Goal: Information Seeking & Learning: Learn about a topic

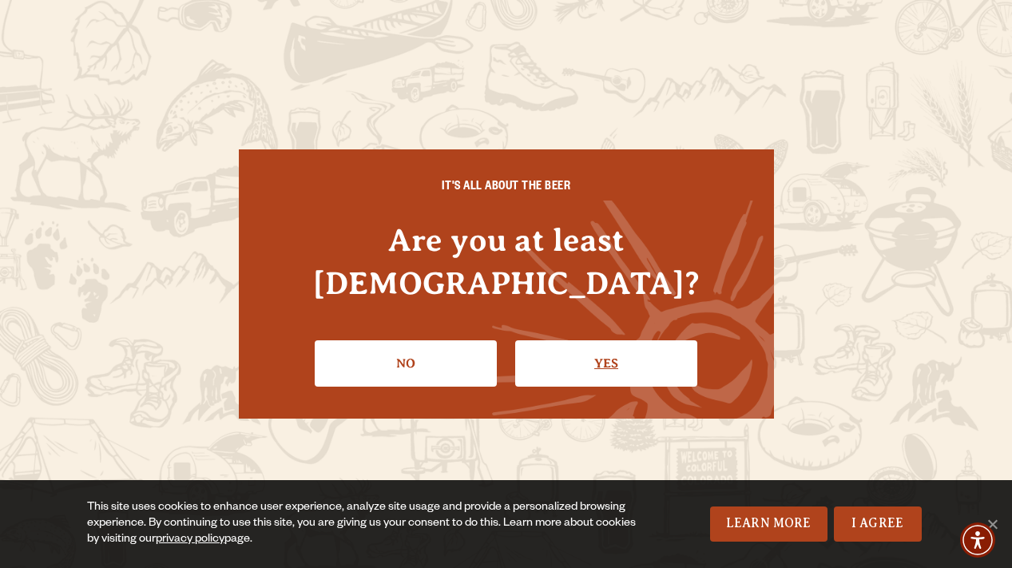
click at [609, 340] on link "Yes" at bounding box center [606, 363] width 182 height 46
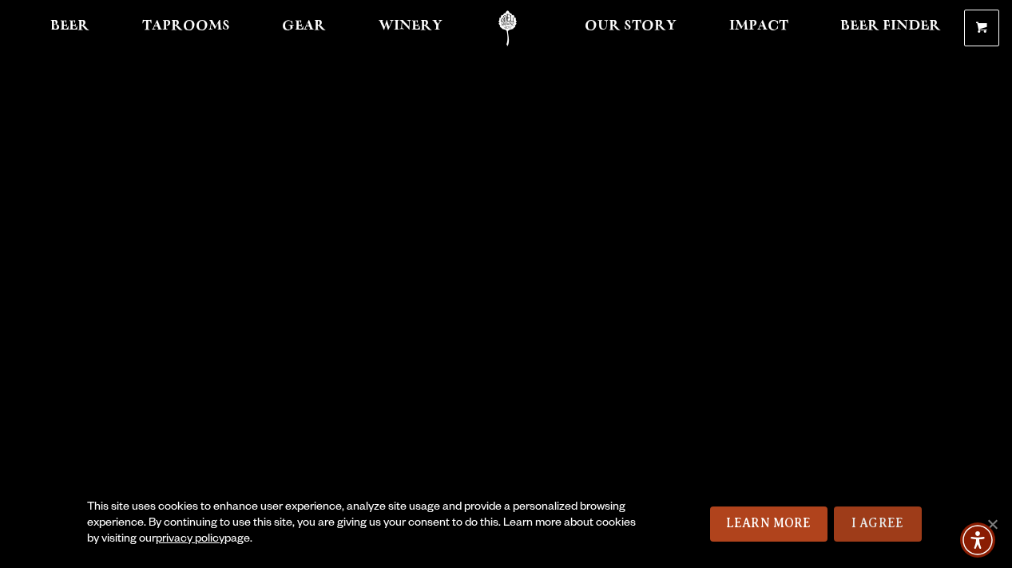
click at [878, 537] on link "I Agree" at bounding box center [878, 523] width 88 height 35
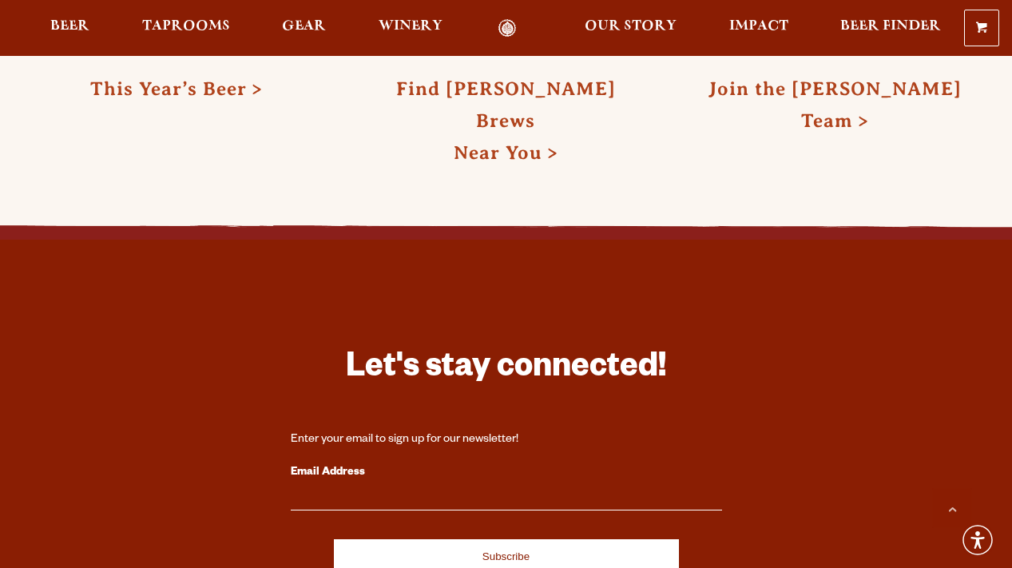
scroll to position [4581, 0]
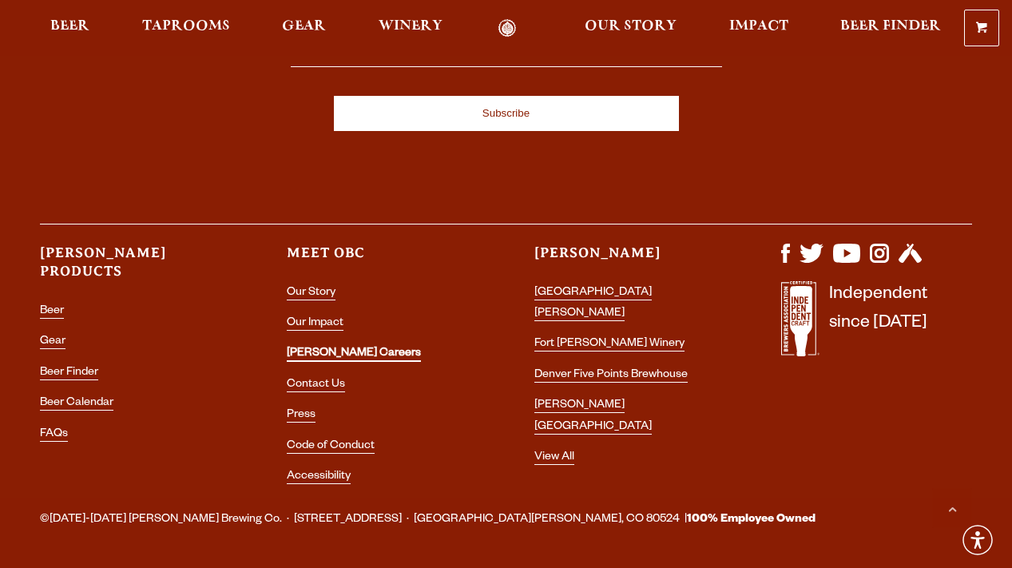
click at [317, 347] on link "[PERSON_NAME] Careers" at bounding box center [354, 354] width 134 height 14
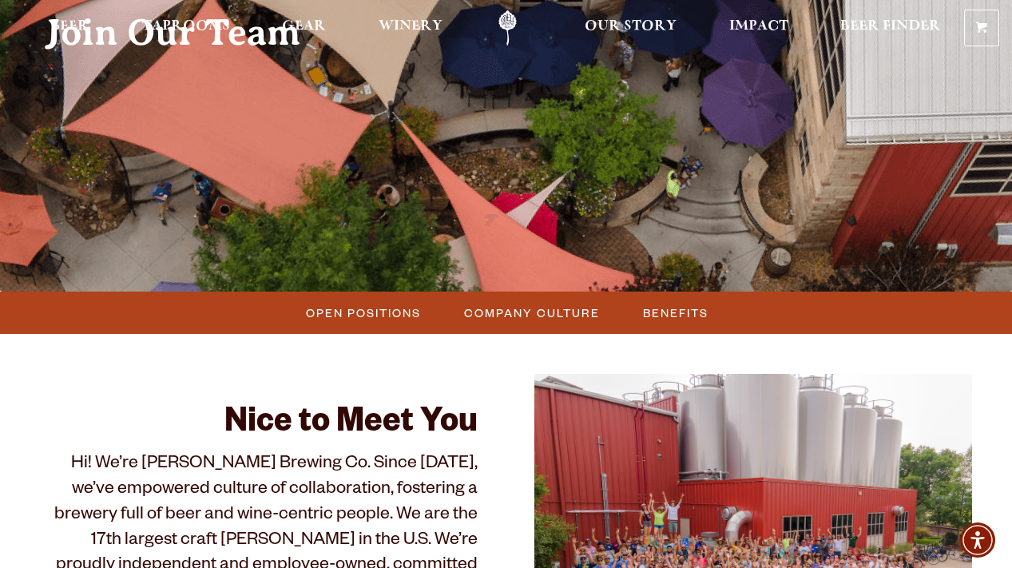
scroll to position [343, 0]
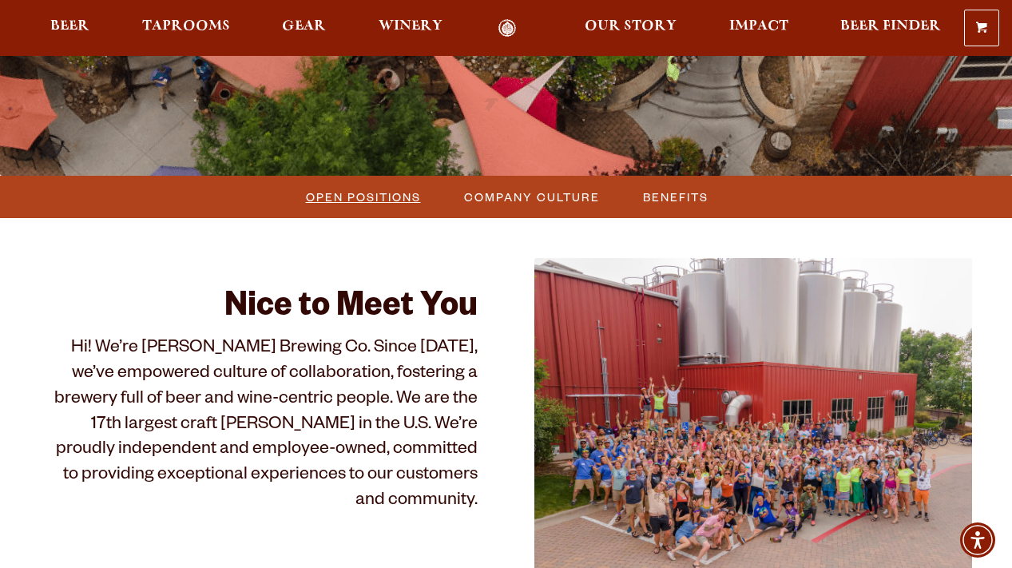
click at [376, 202] on span "Open Positions" at bounding box center [363, 196] width 115 height 23
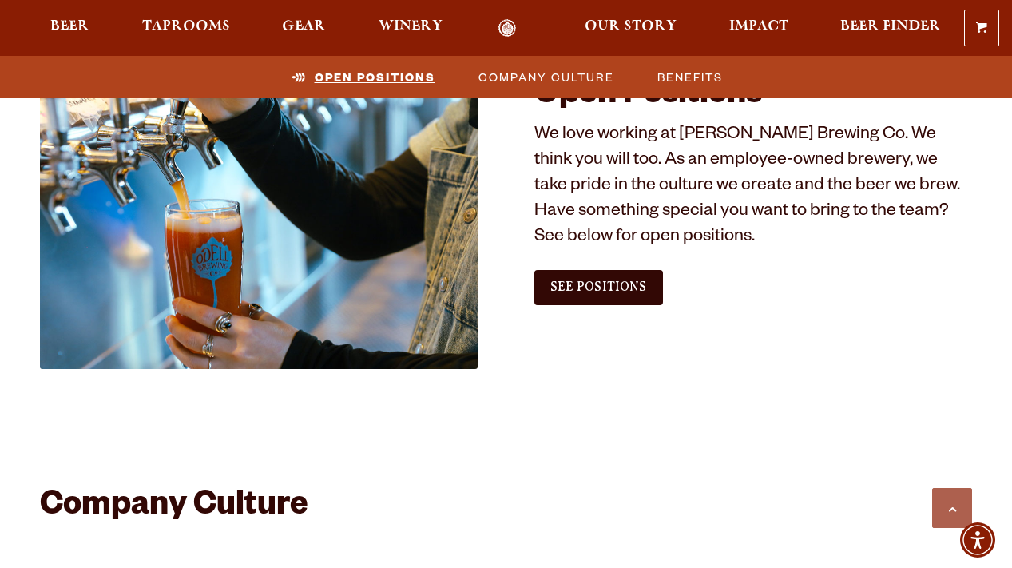
scroll to position [922, 0]
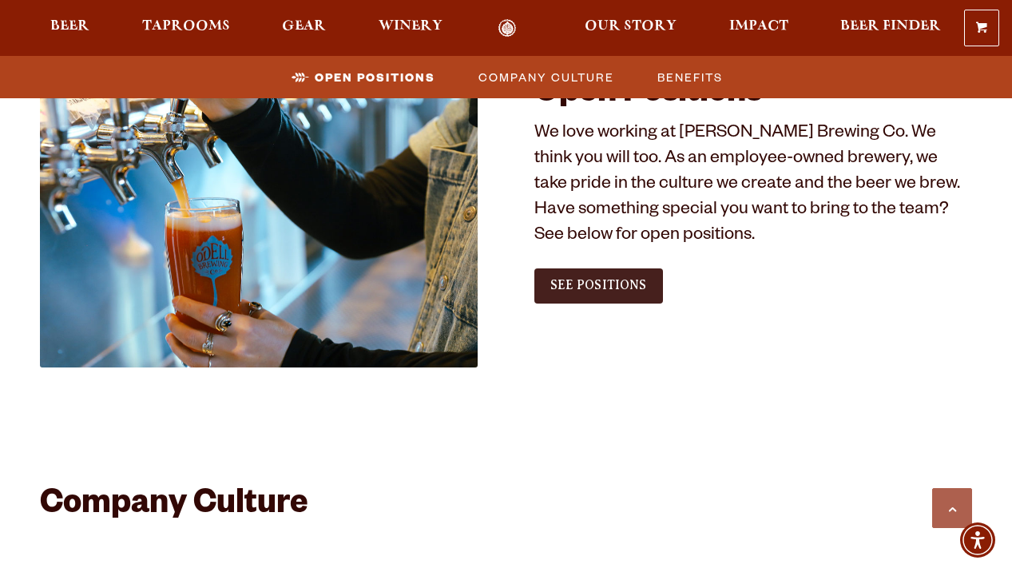
click at [602, 281] on span "See Positions" at bounding box center [598, 285] width 97 height 14
